Goal: Task Accomplishment & Management: Use online tool/utility

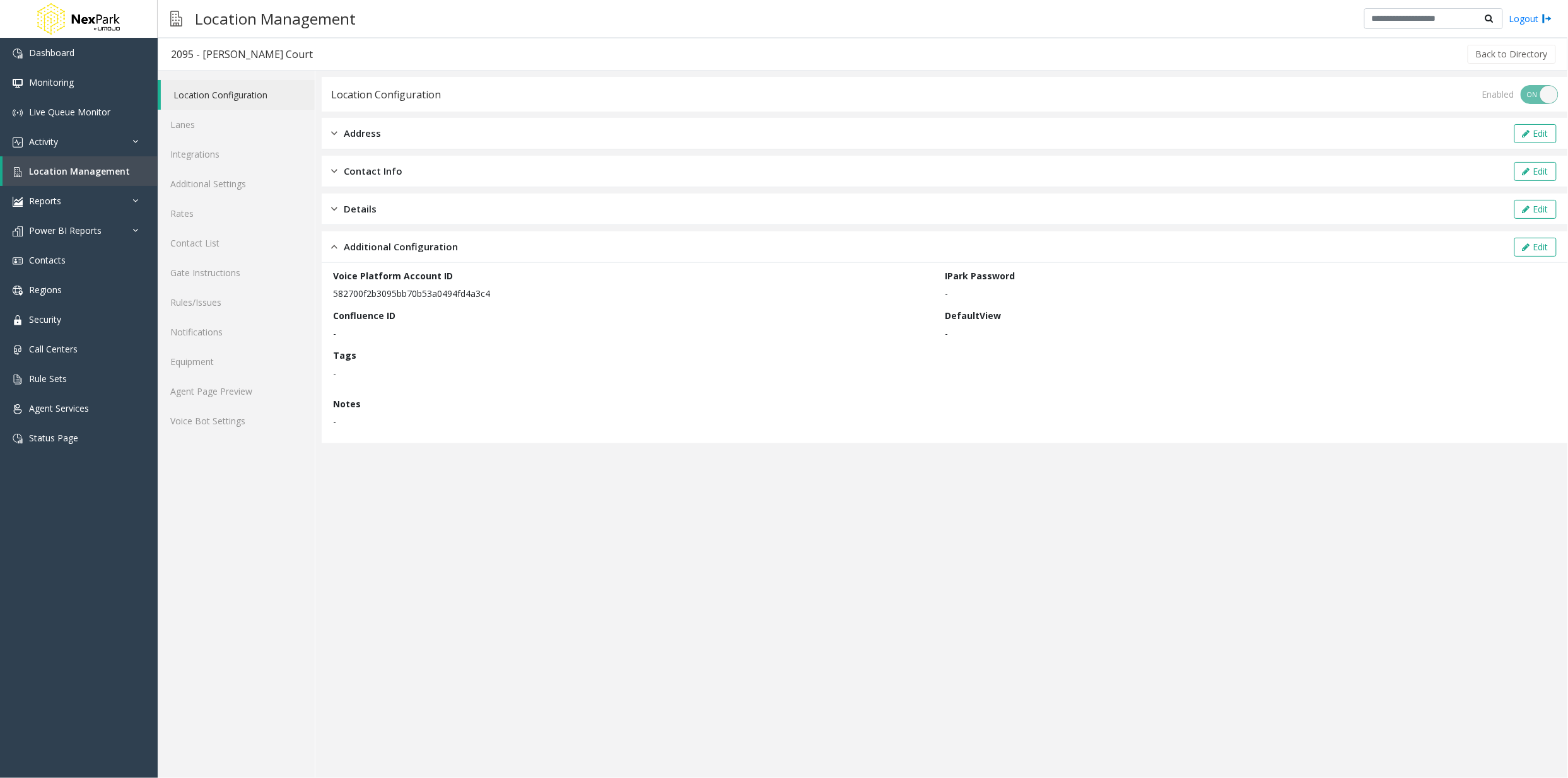
click at [211, 98] on link "Location Configuration" at bounding box center [237, 95] width 154 height 29
click at [70, 178] on link "Location Management" at bounding box center [80, 171] width 155 height 29
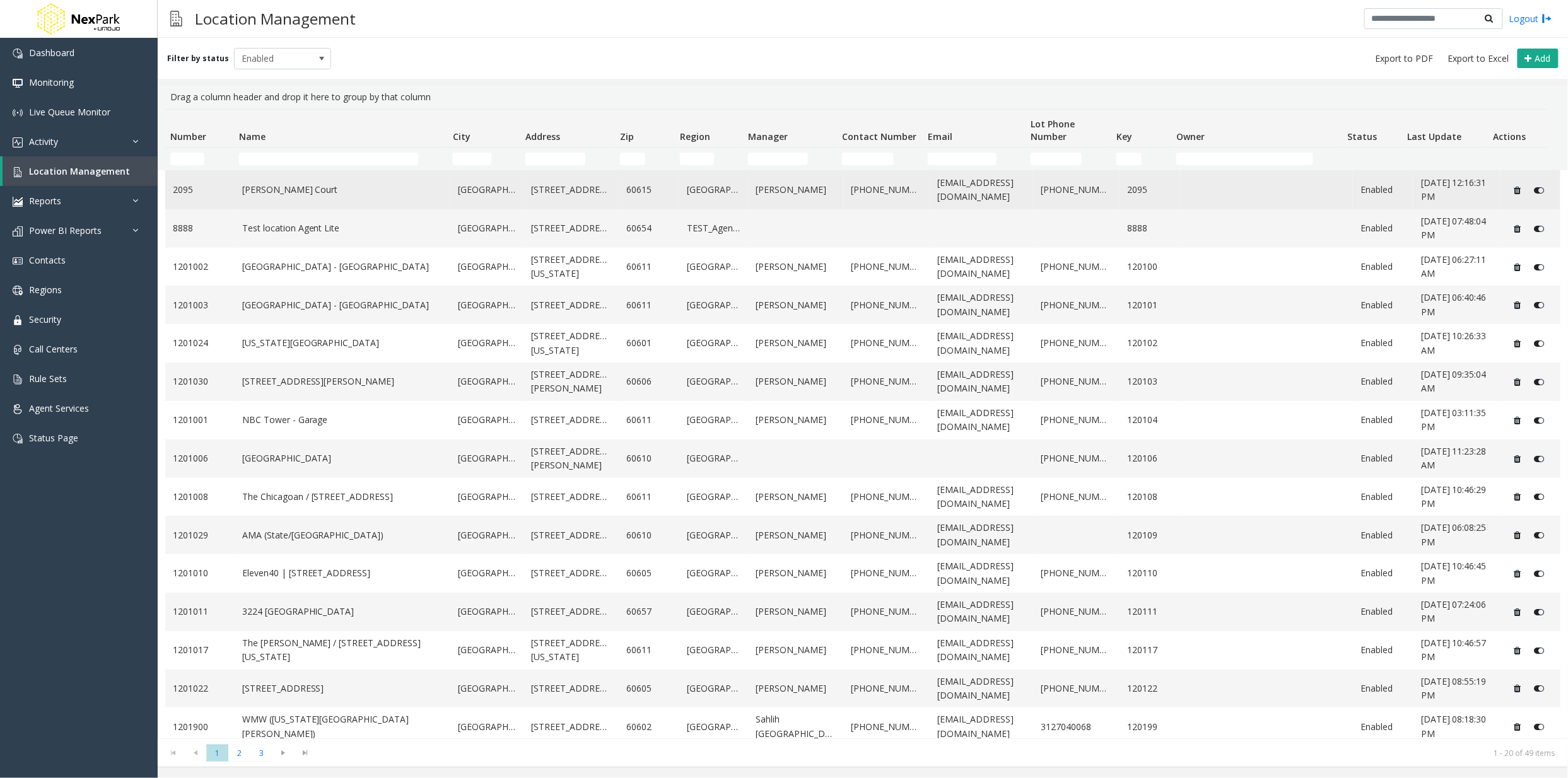
click at [289, 192] on link "[PERSON_NAME] Court" at bounding box center [342, 190] width 201 height 14
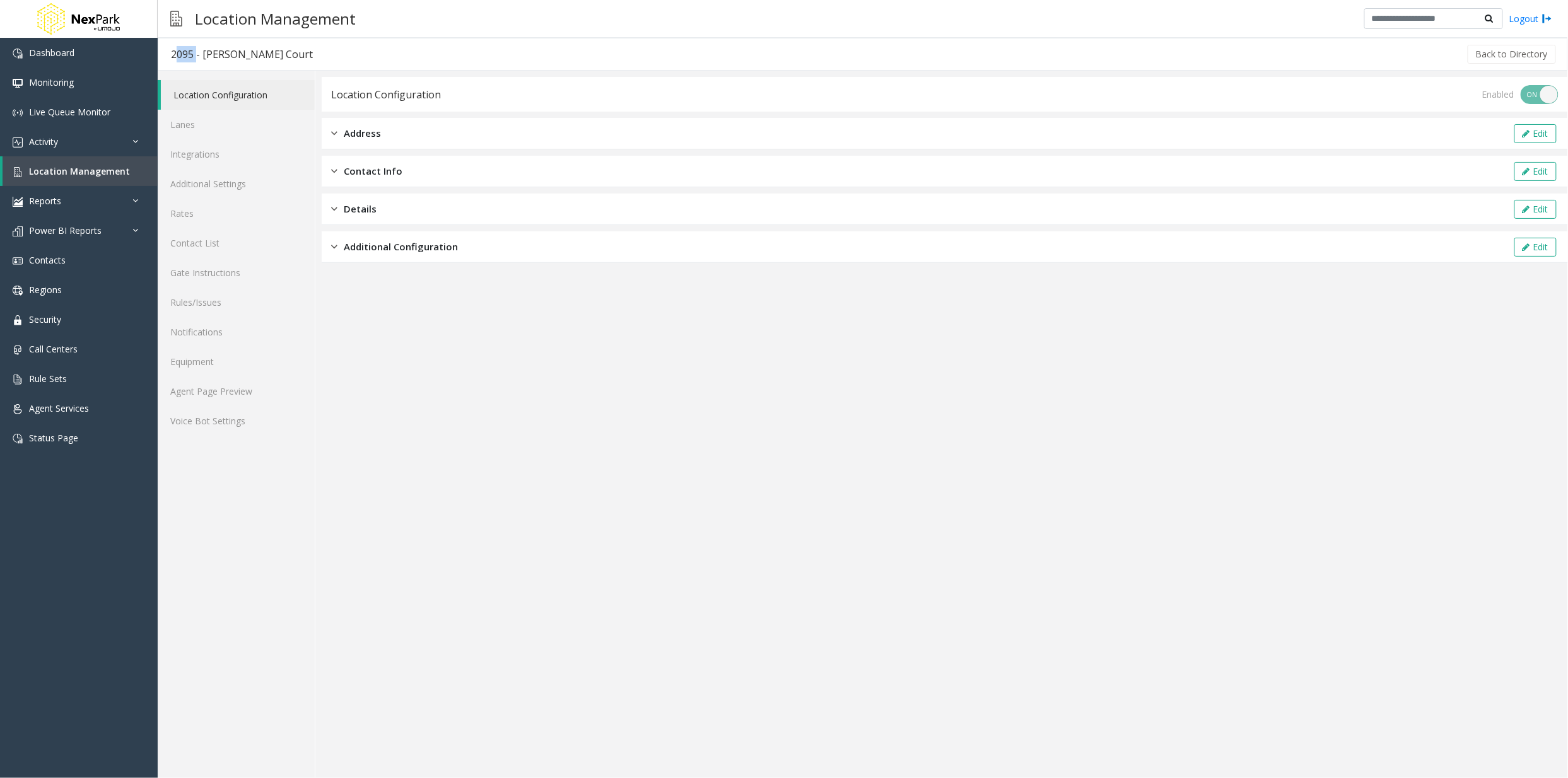
drag, startPoint x: 193, startPoint y: 51, endPoint x: 172, endPoint y: 49, distance: 21.1
click at [172, 49] on div "2095 - [PERSON_NAME] Court" at bounding box center [242, 54] width 142 height 17
copy div "2095"
drag, startPoint x: 752, startPoint y: 434, endPoint x: 626, endPoint y: 316, distance: 172.6
click at [752, 434] on app-location-configuration "Location Configuration Enabled ON OFF Address Edit Contact Info Edit Details Ed…" at bounding box center [945, 427] width 1246 height 701
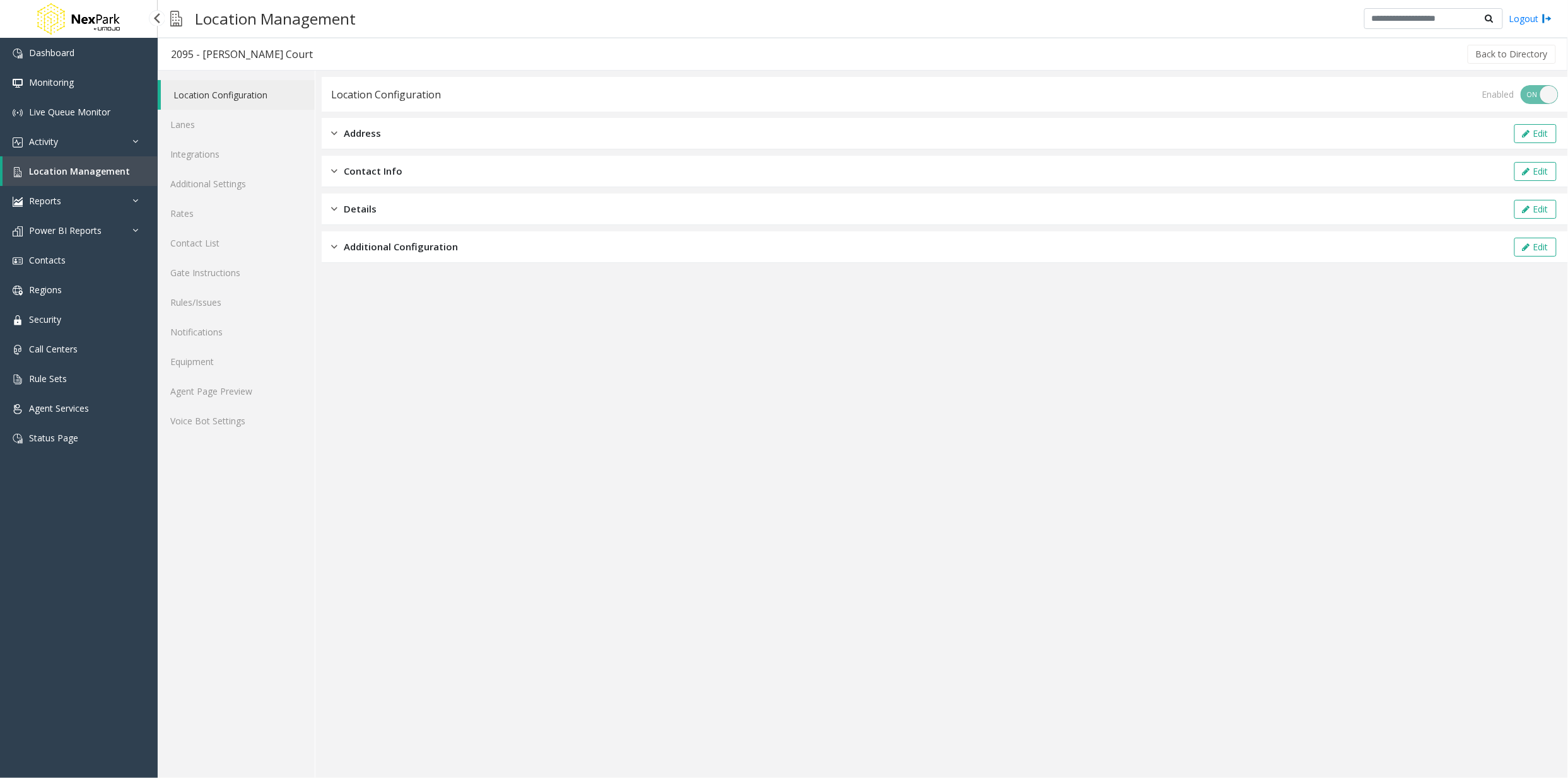
click at [73, 166] on span "Location Management" at bounding box center [79, 171] width 101 height 12
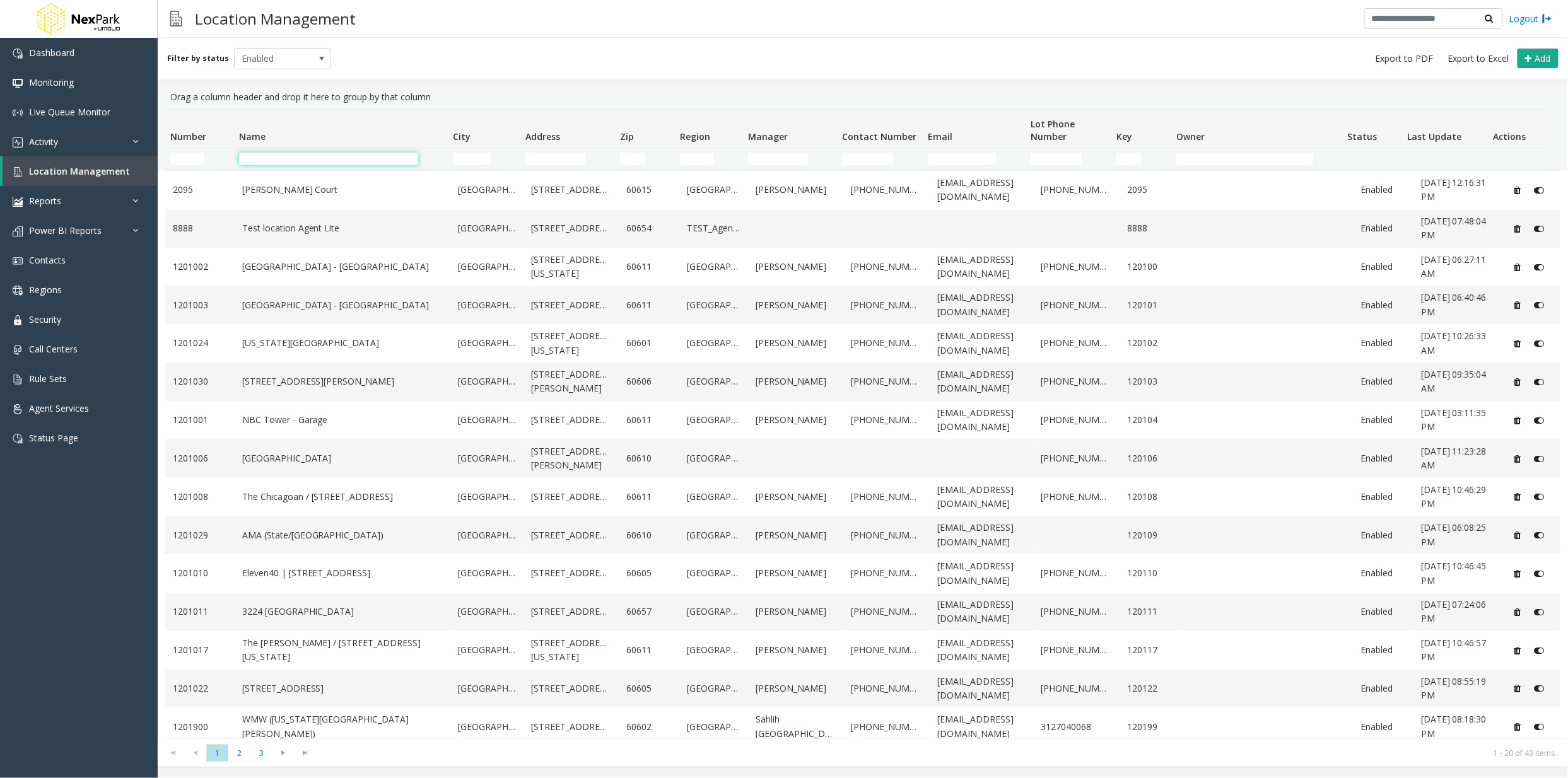
click at [306, 158] on input "Name Filter" at bounding box center [328, 158] width 180 height 13
type input "****"
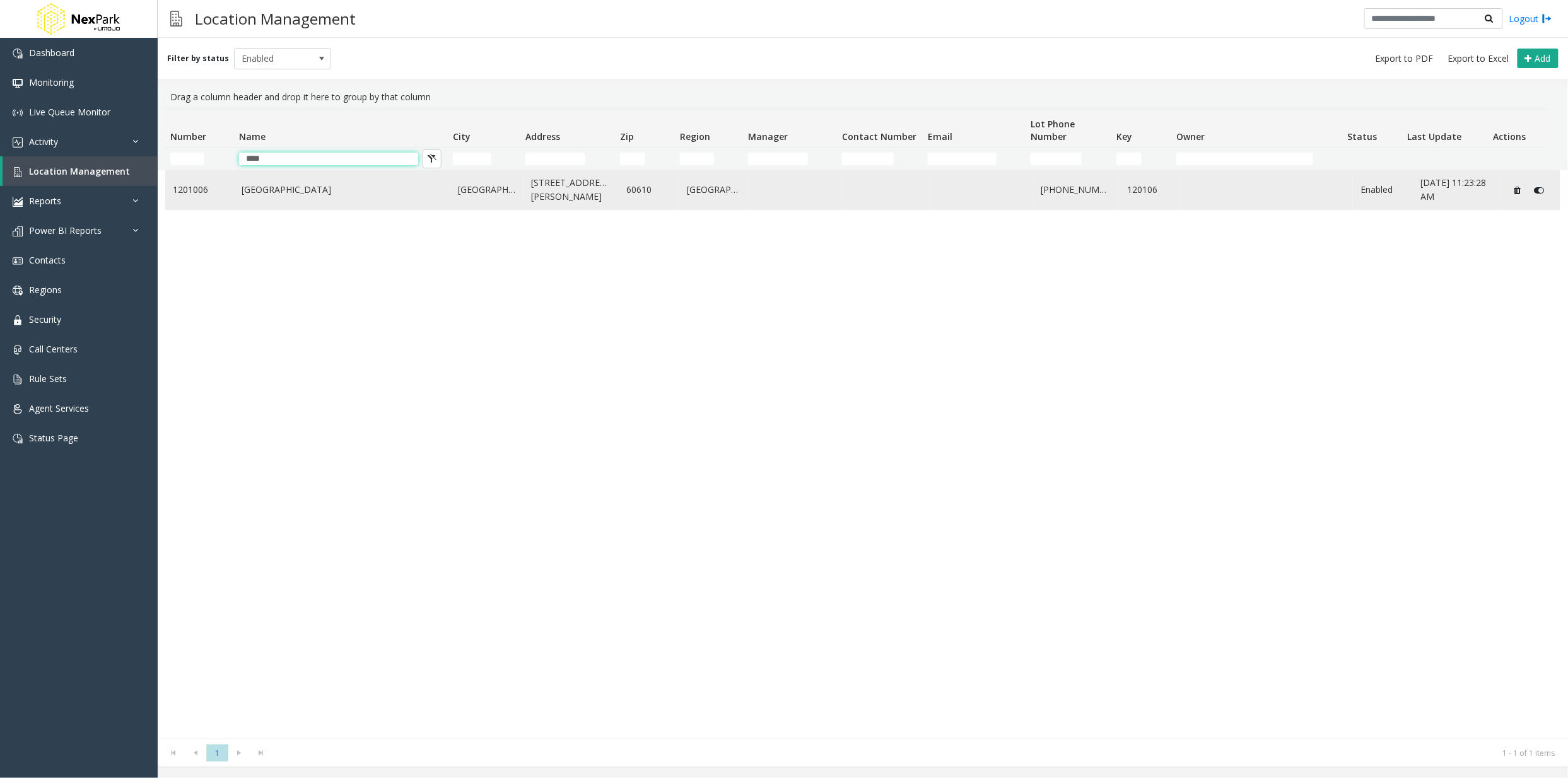
type input "****"
click at [324, 189] on link "[GEOGRAPHIC_DATA]" at bounding box center [342, 190] width 201 height 14
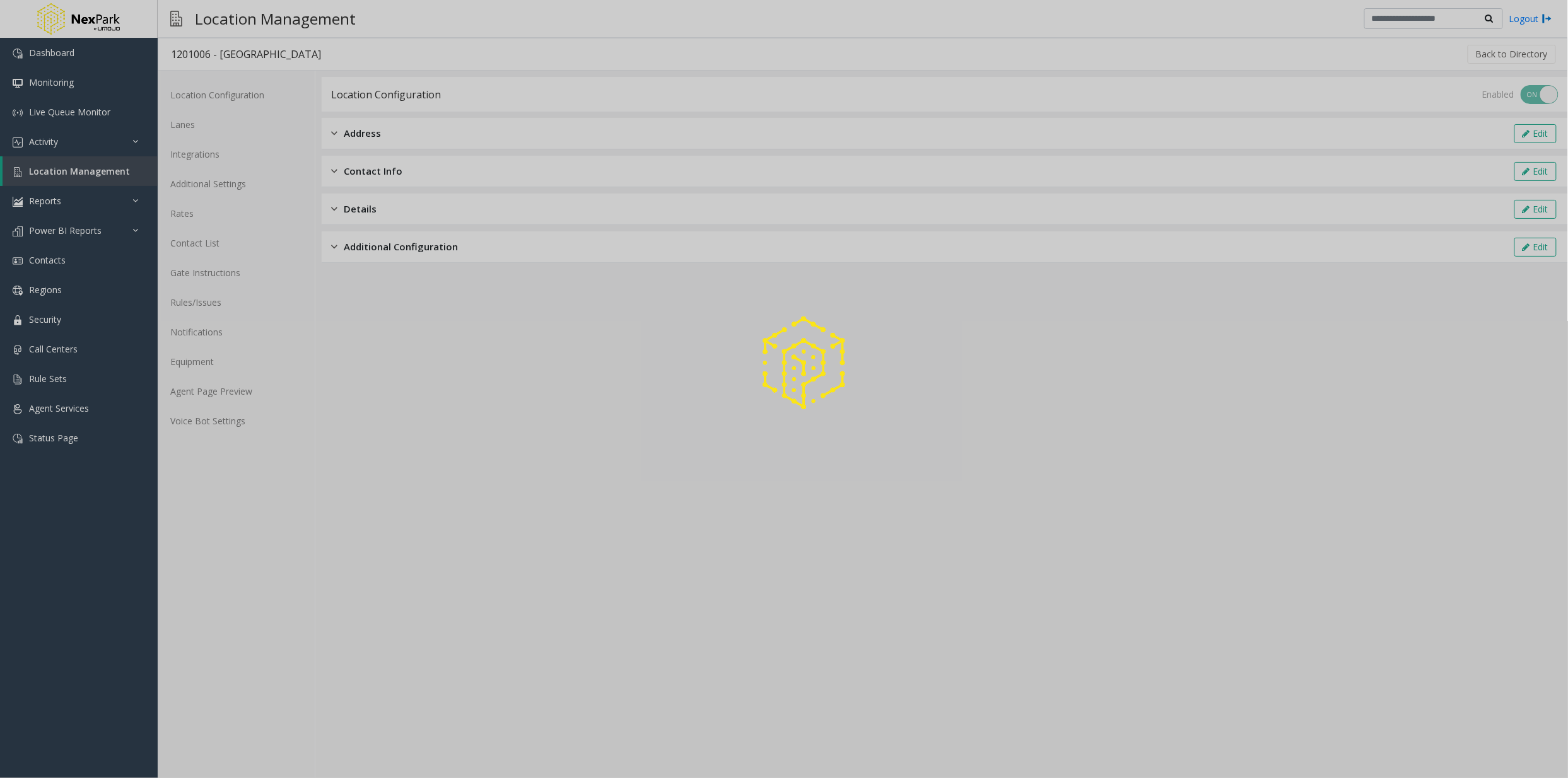
drag, startPoint x: 212, startPoint y: 53, endPoint x: 172, endPoint y: 53, distance: 40.0
click at [172, 53] on div at bounding box center [784, 389] width 1568 height 778
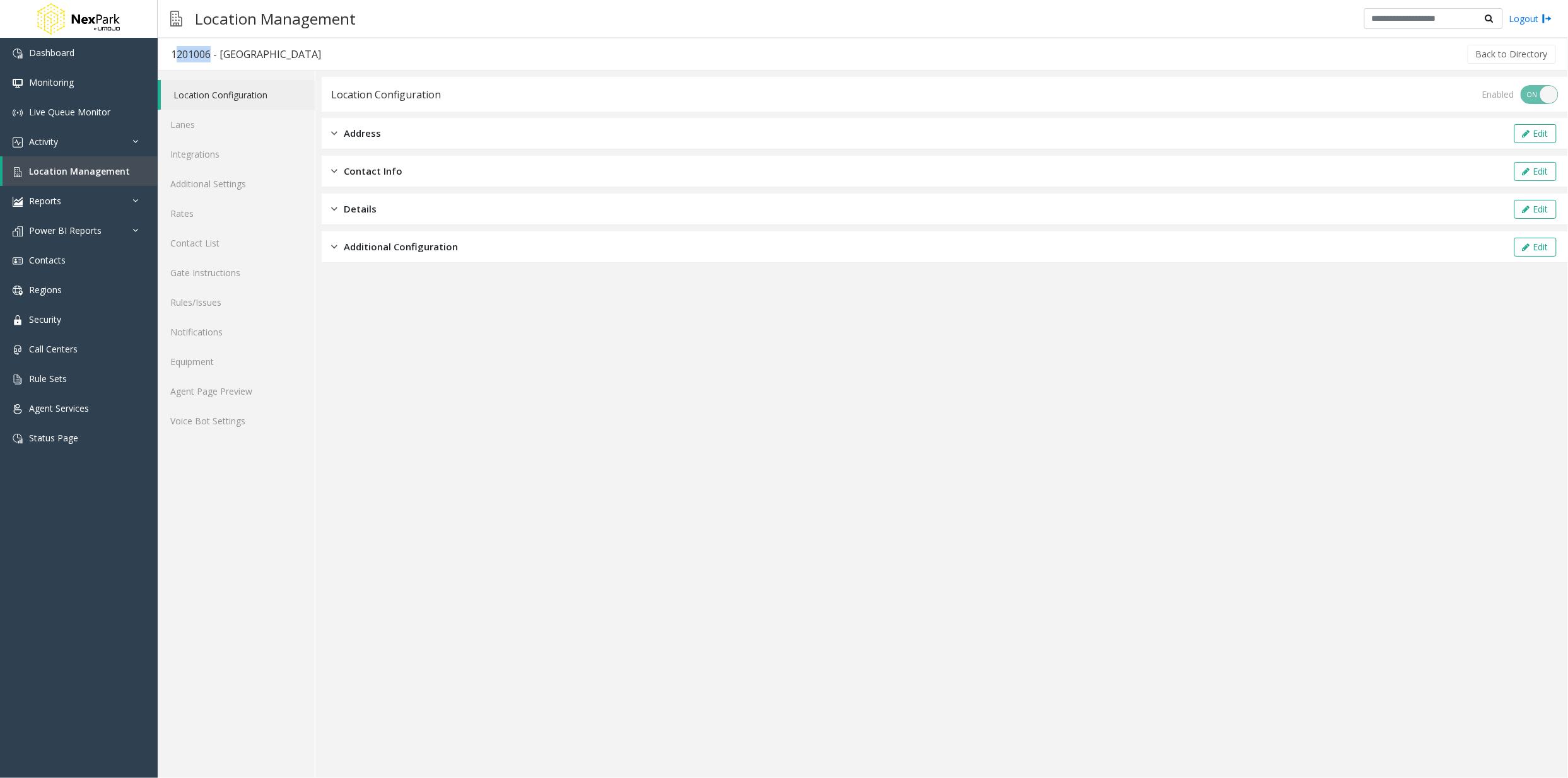
drag, startPoint x: 208, startPoint y: 53, endPoint x: 160, endPoint y: 53, distance: 48.0
click at [160, 53] on h3 "1201006 - [GEOGRAPHIC_DATA]" at bounding box center [246, 53] width 175 height 29
drag, startPoint x: 160, startPoint y: 53, endPoint x: 422, endPoint y: 47, distance: 262.1
click at [424, 47] on div "Back to Directory" at bounding box center [945, 54] width 1224 height 31
drag, startPoint x: 208, startPoint y: 57, endPoint x: 165, endPoint y: 51, distance: 43.4
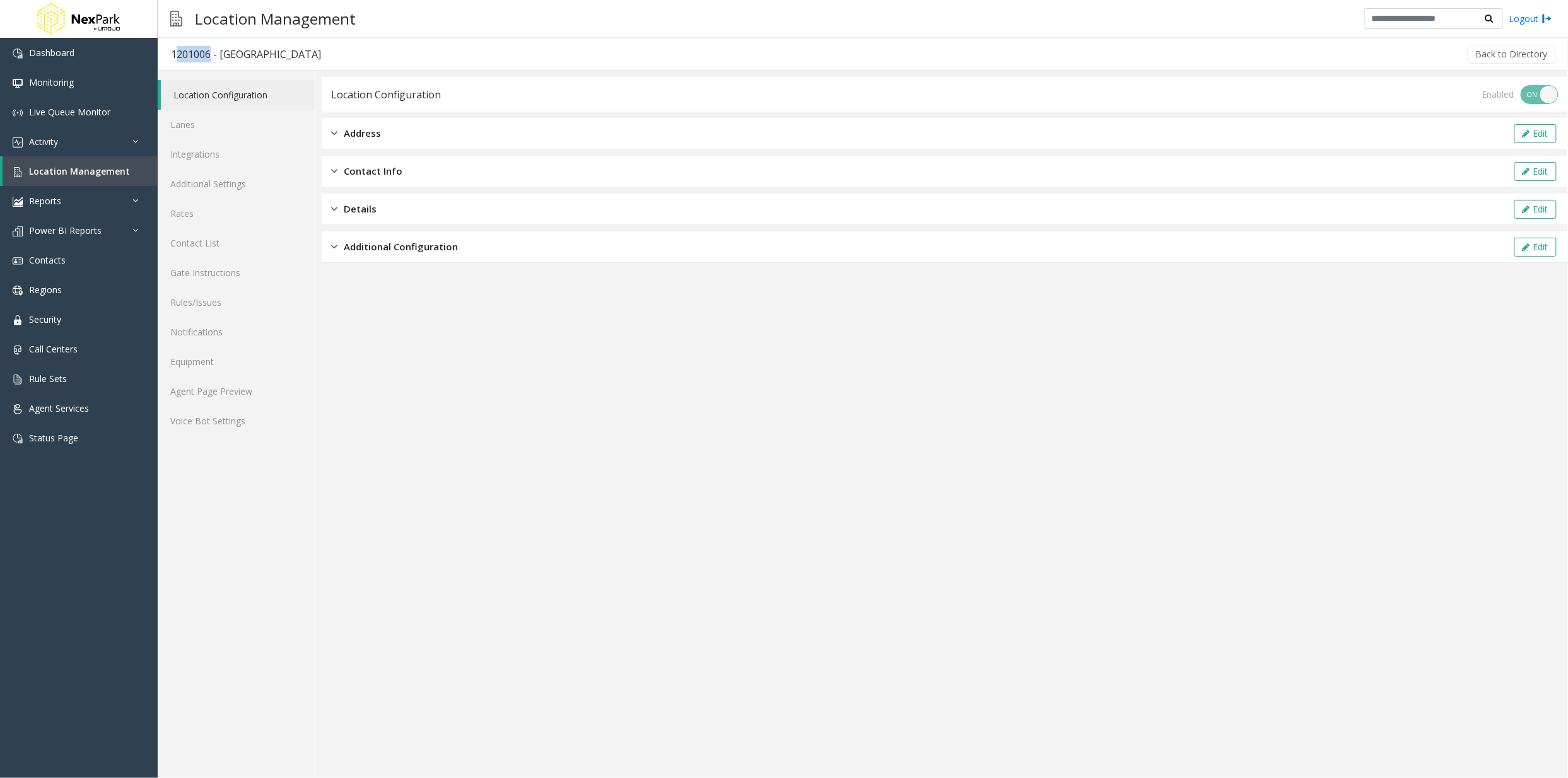
click at [165, 51] on h3 "1201006 - [GEOGRAPHIC_DATA]" at bounding box center [246, 53] width 175 height 29
drag, startPoint x: 165, startPoint y: 51, endPoint x: 372, endPoint y: 43, distance: 207.2
click at [374, 43] on div "Back to Directory" at bounding box center [945, 54] width 1224 height 31
click at [191, 53] on div "1201006 - [GEOGRAPHIC_DATA]" at bounding box center [246, 54] width 150 height 17
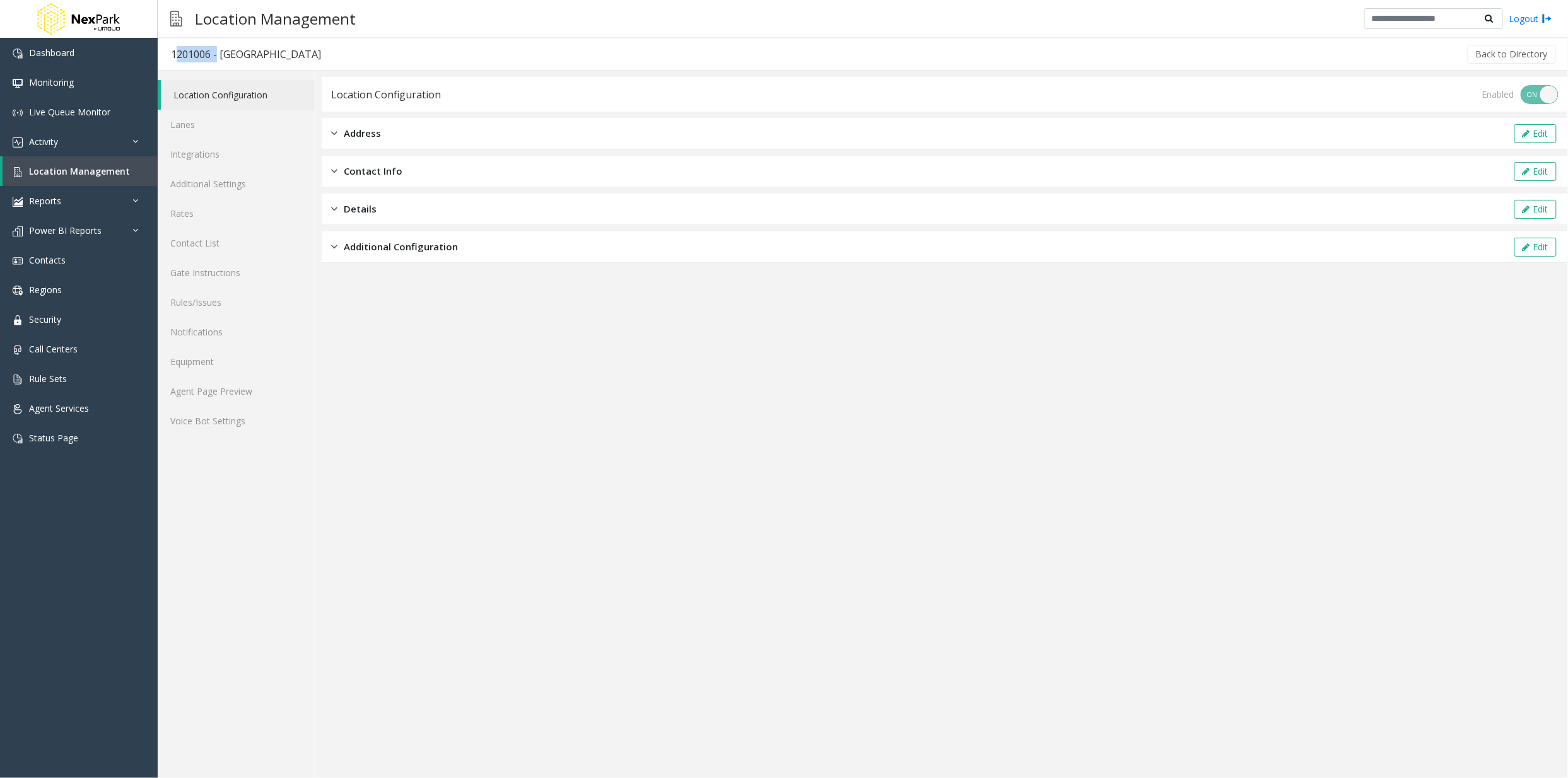
copy div "1201006"
click at [185, 122] on link "Lanes" at bounding box center [236, 124] width 157 height 29
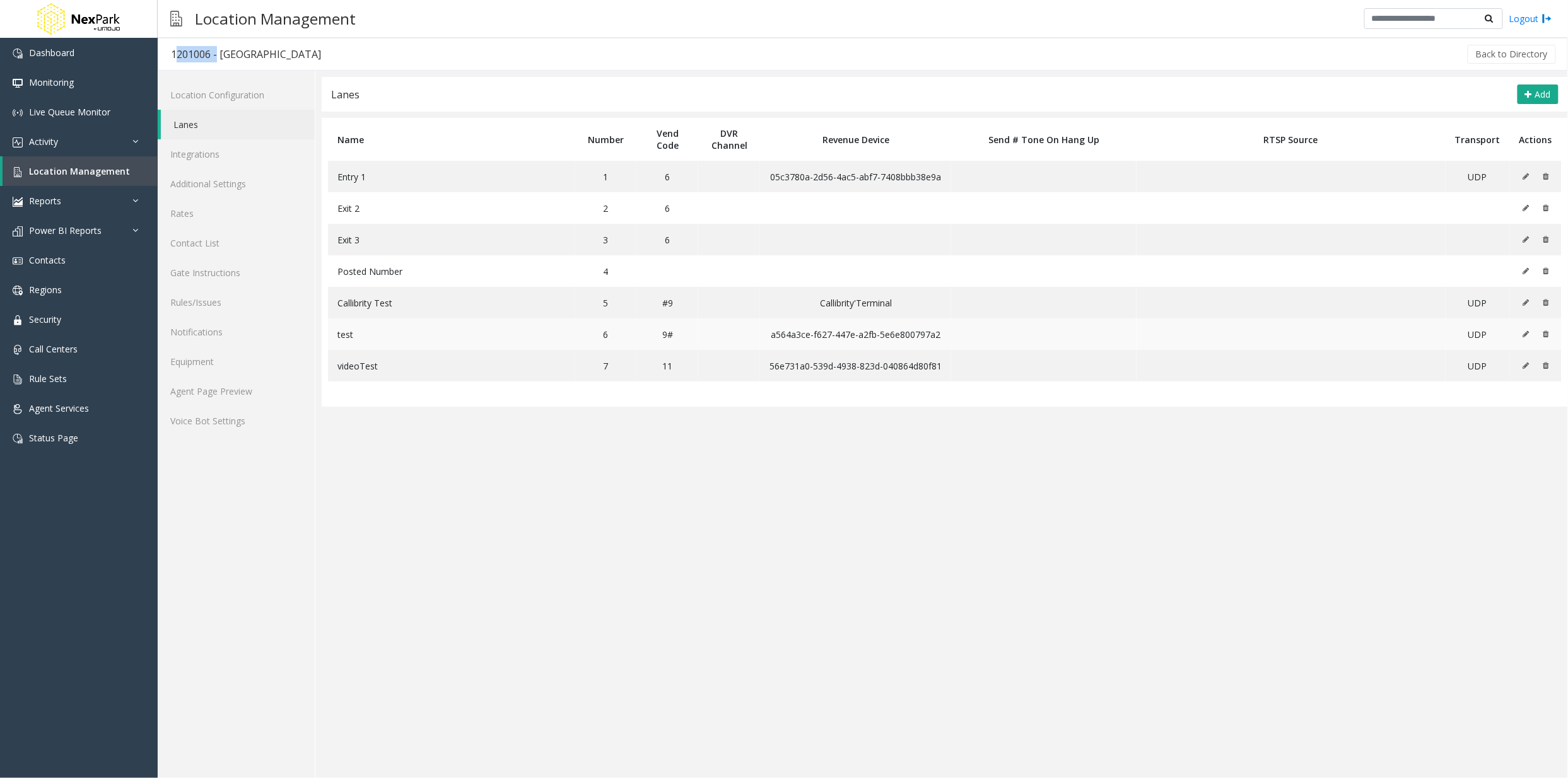
click at [1522, 336] on button at bounding box center [1529, 334] width 14 height 19
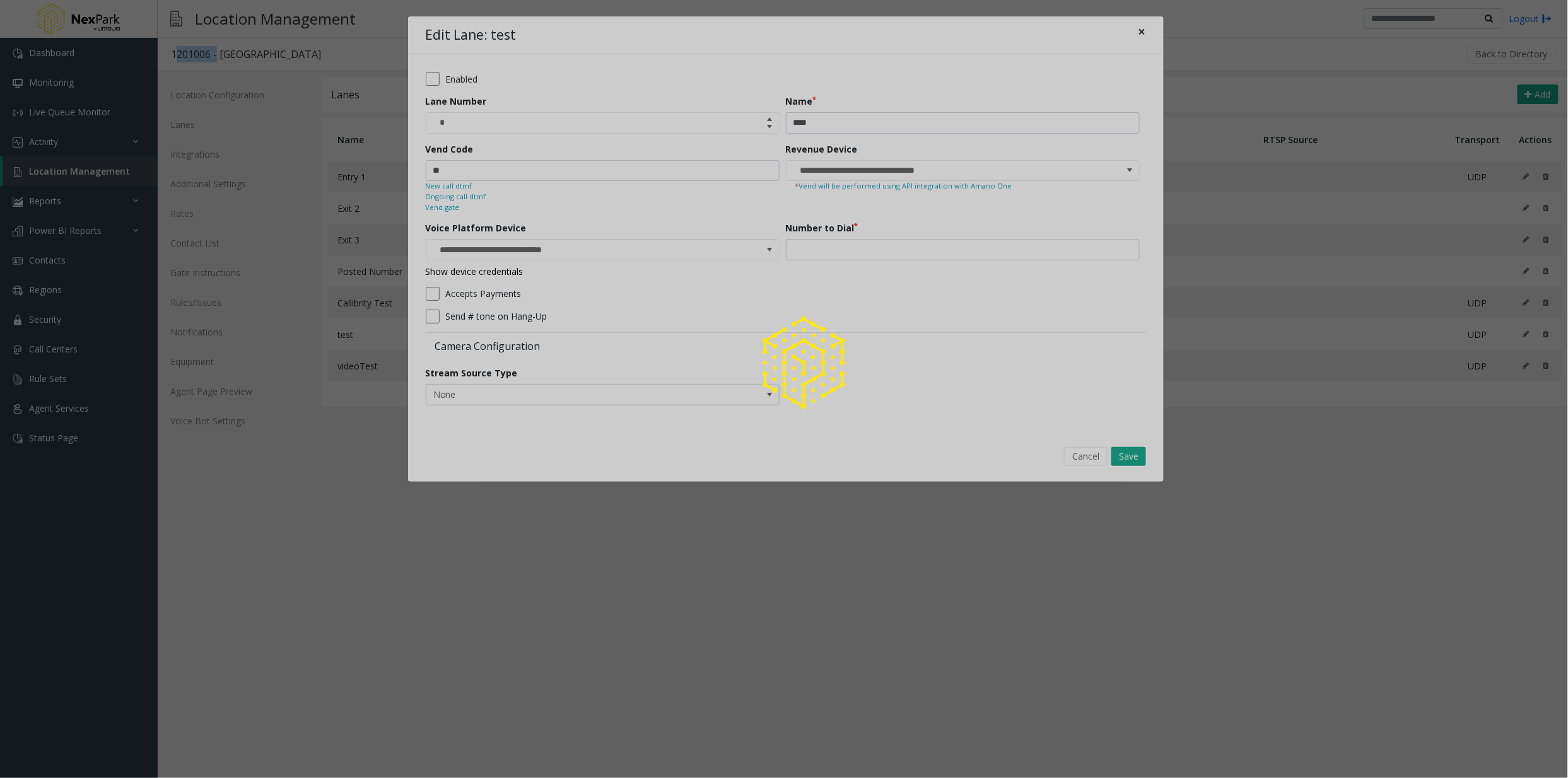
type input "**********"
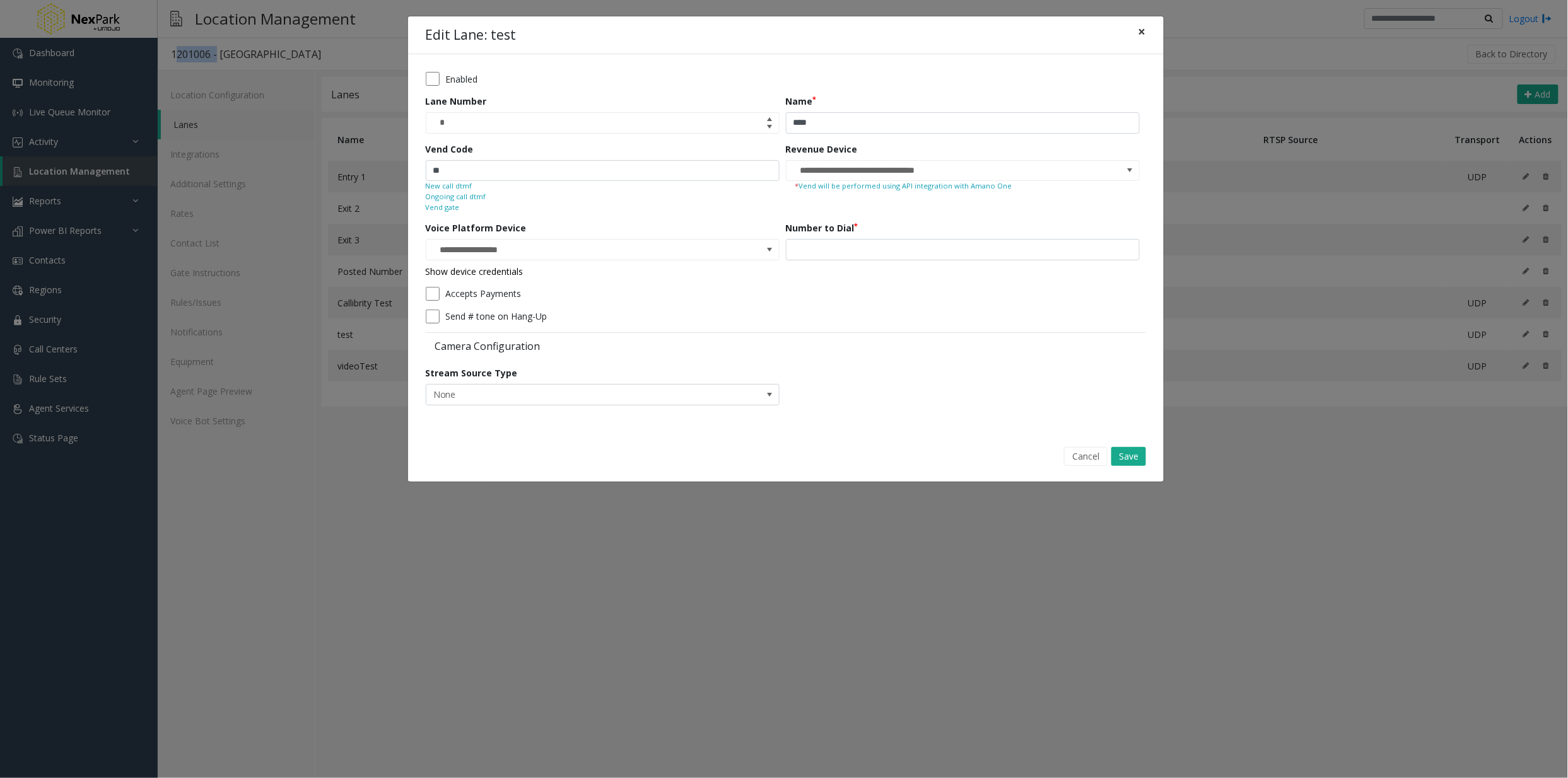
click at [1144, 27] on span "×" at bounding box center [1141, 31] width 7 height 17
